Goal: Check status: Check status

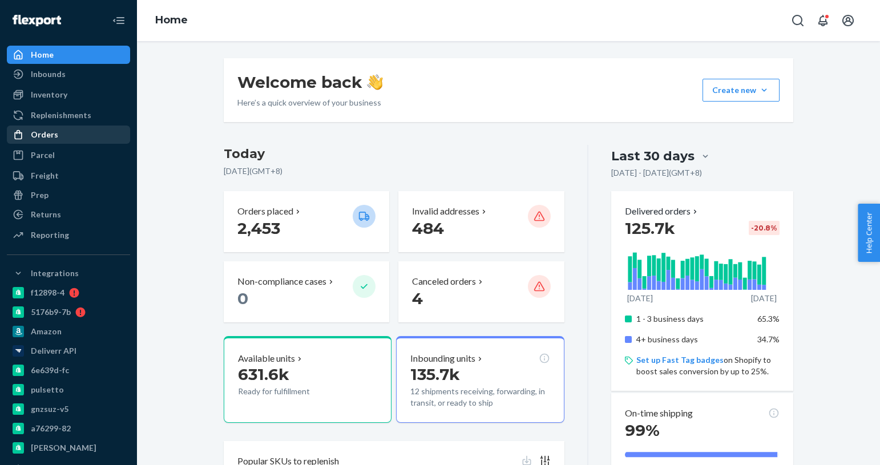
click at [53, 135] on div "Orders" at bounding box center [44, 134] width 27 height 11
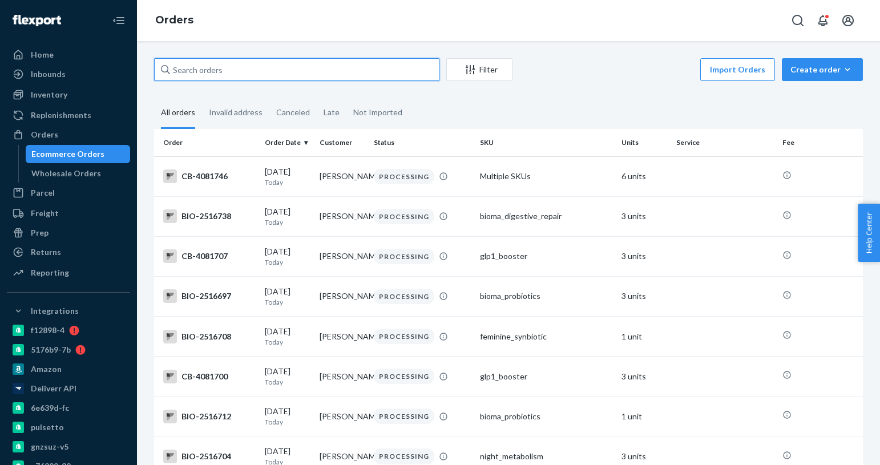
paste input "CBSHOP2359"
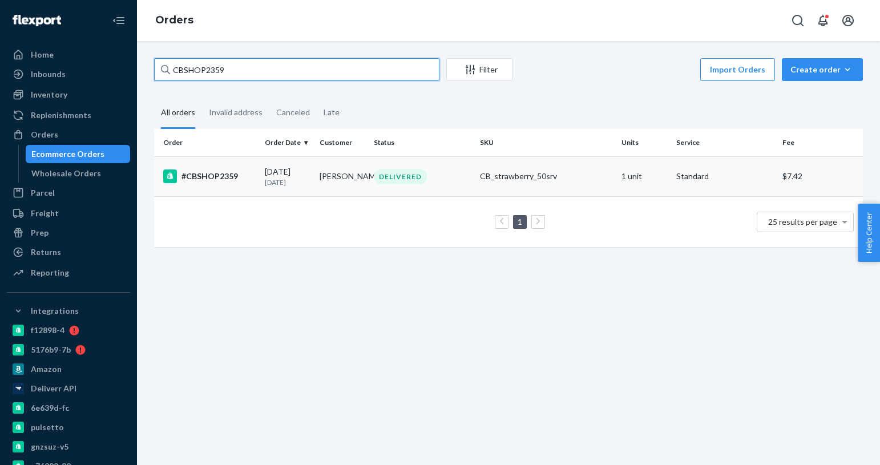
type input "CBSHOP2359"
click at [260, 172] on td "[DATE] [DATE]" at bounding box center [287, 176] width 54 height 40
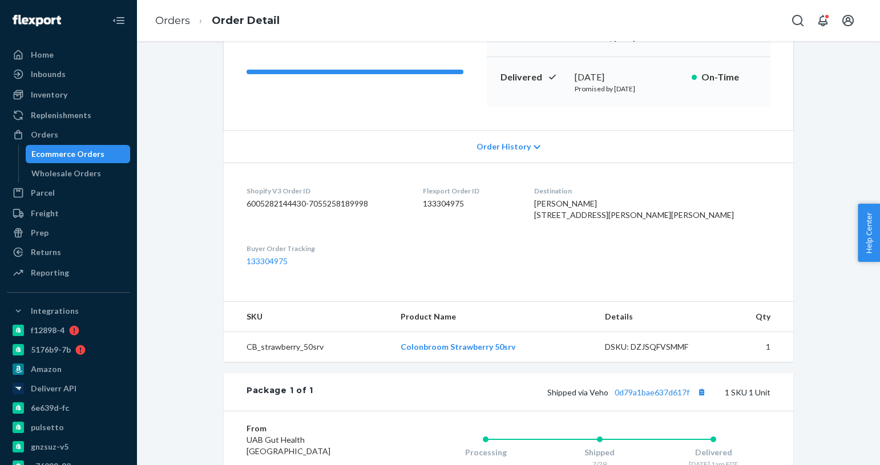
scroll to position [160, 0]
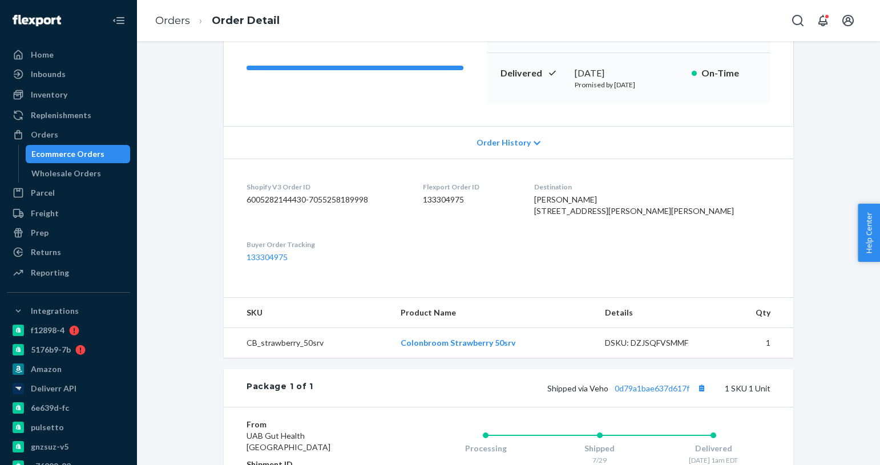
drag, startPoint x: 94, startPoint y: 159, endPoint x: 148, endPoint y: 145, distance: 55.9
click at [94, 159] on div "Ecommerce Orders" at bounding box center [67, 153] width 73 height 11
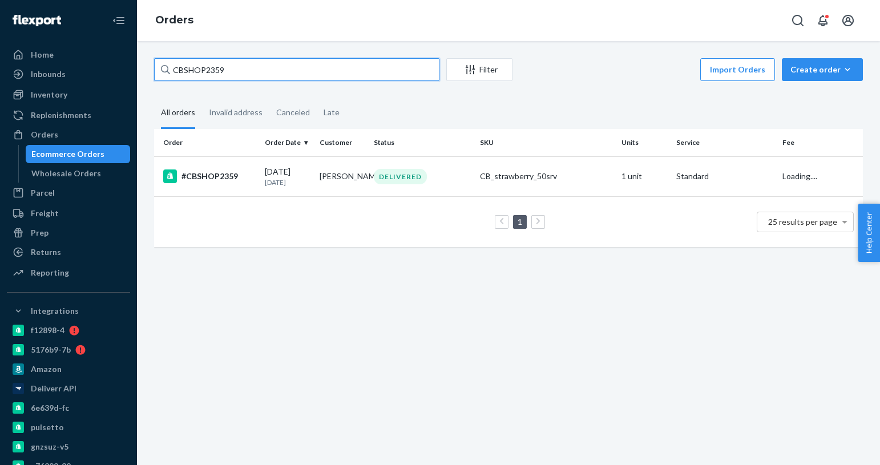
click at [225, 73] on input "CBSHOP2359" at bounding box center [296, 69] width 285 height 23
paste input "[EMAIL_ADDRESS][DOMAIN_NAME]"
type input "[EMAIL_ADDRESS][DOMAIN_NAME]"
click at [353, 180] on td "[PERSON_NAME]" at bounding box center [342, 176] width 54 height 40
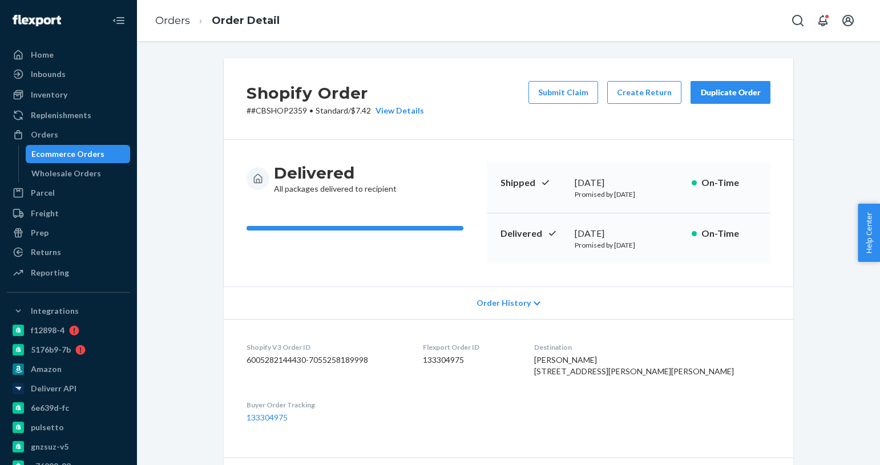
click at [534, 304] on icon at bounding box center [537, 304] width 7 height 8
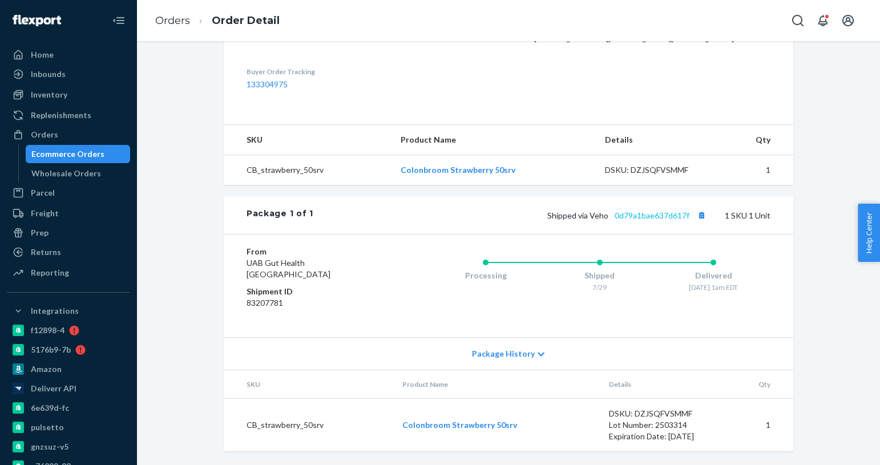
scroll to position [830, 0]
click at [669, 214] on link "0d79a1bae637d617f" at bounding box center [652, 216] width 75 height 10
click at [662, 215] on link "0d79a1bae637d617f" at bounding box center [652, 216] width 75 height 10
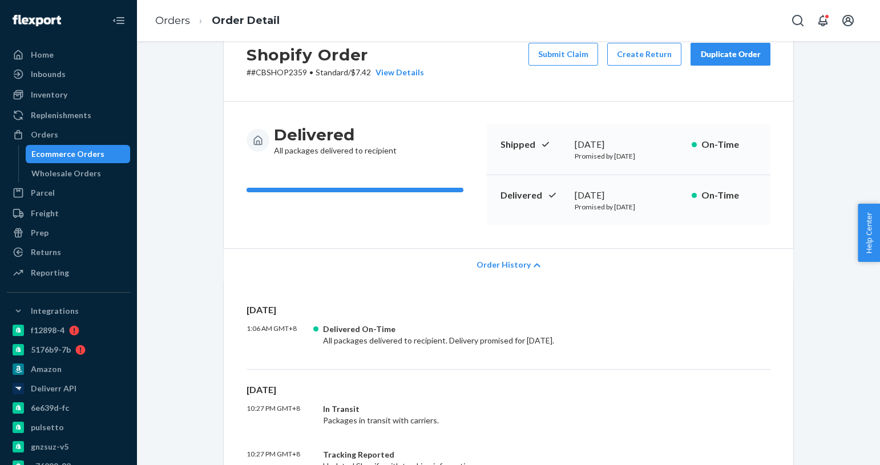
scroll to position [0, 0]
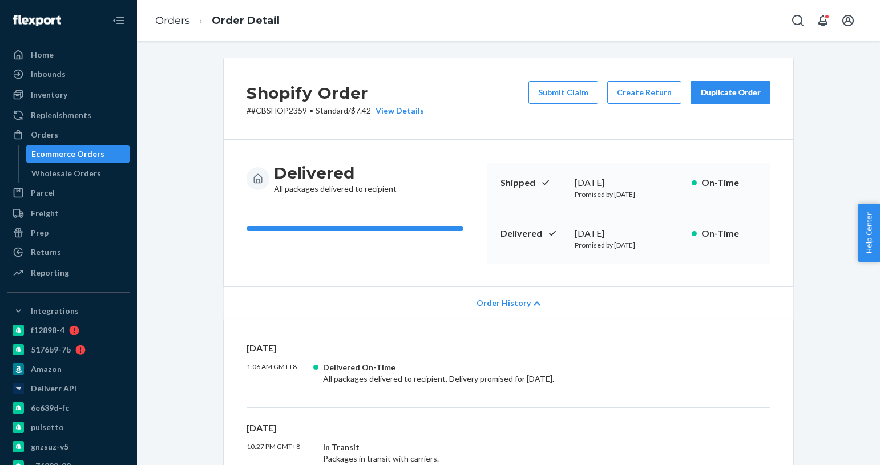
drag, startPoint x: 574, startPoint y: 231, endPoint x: 635, endPoint y: 232, distance: 61.1
click at [635, 232] on div "[DATE]" at bounding box center [629, 233] width 108 height 13
copy div "[DATE]"
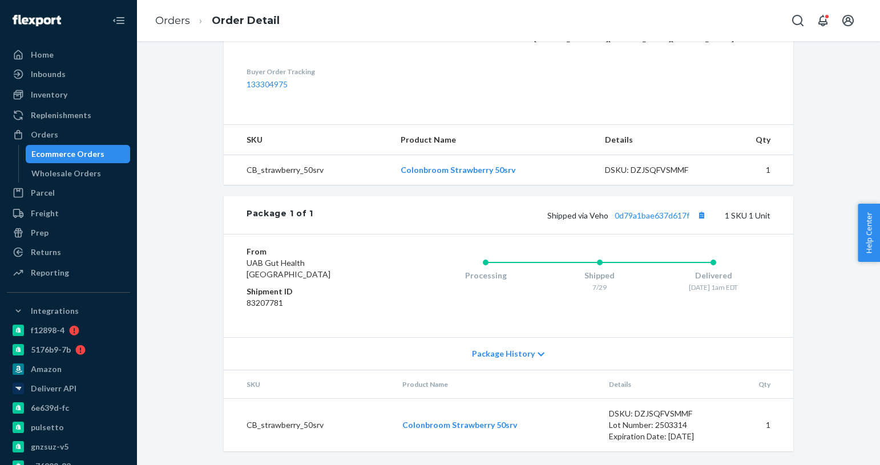
scroll to position [830, 0]
drag, startPoint x: 328, startPoint y: 120, endPoint x: 107, endPoint y: 117, distance: 220.8
click at [98, 147] on div "Ecommerce Orders" at bounding box center [78, 154] width 103 height 16
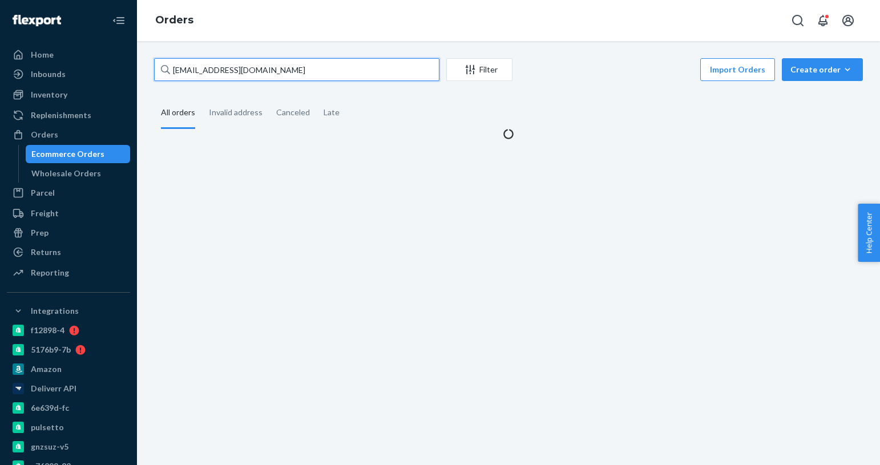
click at [241, 69] on input "[EMAIL_ADDRESS][DOMAIN_NAME]" at bounding box center [296, 69] width 285 height 23
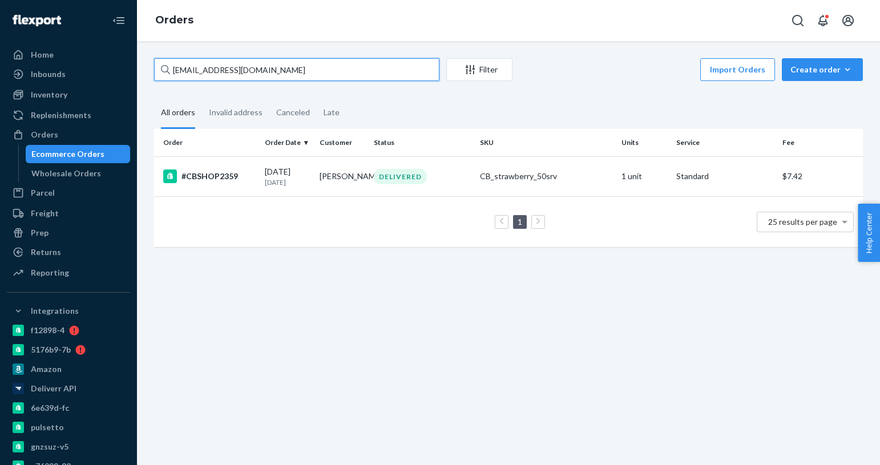
click at [241, 69] on input "[EMAIL_ADDRESS][DOMAIN_NAME]" at bounding box center [296, 69] width 285 height 23
paste input "3928115"
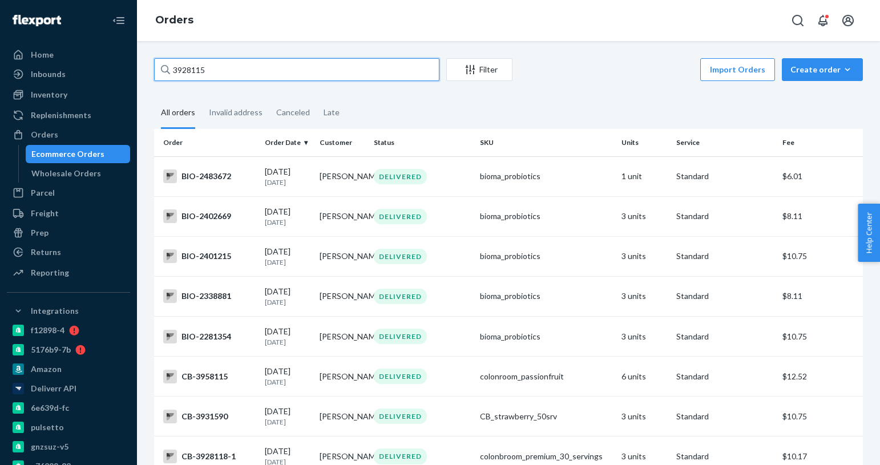
type input "3928115"
click at [233, 70] on input "3928115" at bounding box center [296, 69] width 285 height 23
